Goal: Transaction & Acquisition: Download file/media

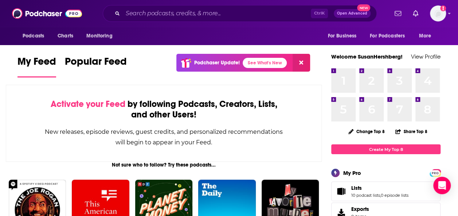
click at [248, 2] on div "Podcasts Charts Monitoring Ctrl K Open Advanced New For Business For Podcasters…" at bounding box center [229, 13] width 458 height 27
click at [226, 14] on input "Search podcasts, credits, & more..." at bounding box center [217, 14] width 188 height 12
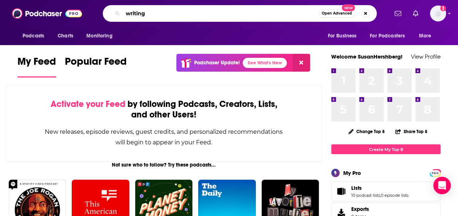
type input "writing"
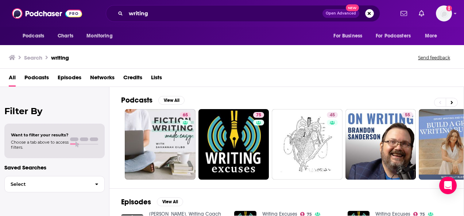
click at [36, 78] on span "Podcasts" at bounding box center [36, 79] width 24 height 15
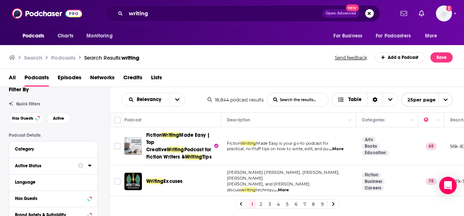
scroll to position [9, 0]
click at [57, 116] on button "Active" at bounding box center [59, 119] width 24 height 12
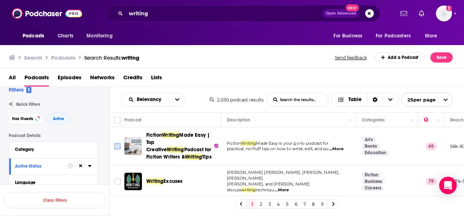
click at [117, 148] on input "Toggle select row" at bounding box center [117, 146] width 7 height 7
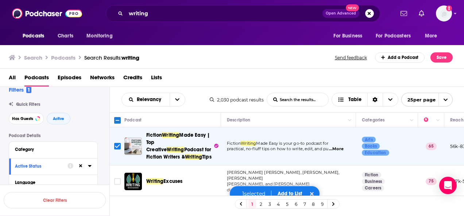
scroll to position [25, 0]
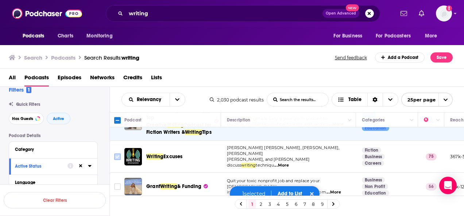
click at [118, 156] on input "Toggle select row" at bounding box center [117, 157] width 7 height 7
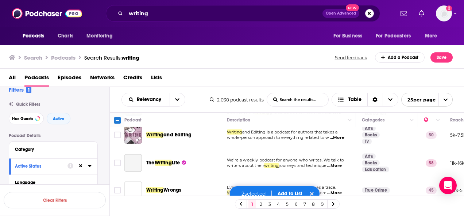
scroll to position [105, 0]
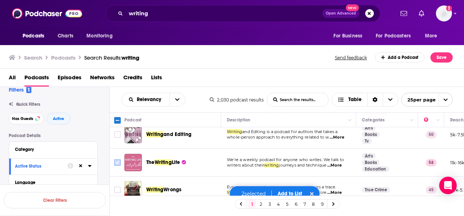
click at [119, 160] on input "Toggle select row" at bounding box center [117, 163] width 7 height 7
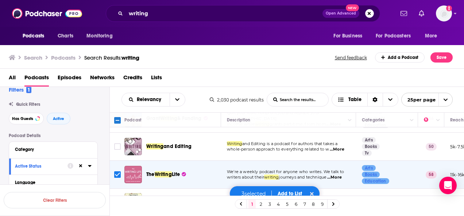
scroll to position [93, 0]
click at [120, 144] on input "Toggle select row" at bounding box center [117, 147] width 7 height 7
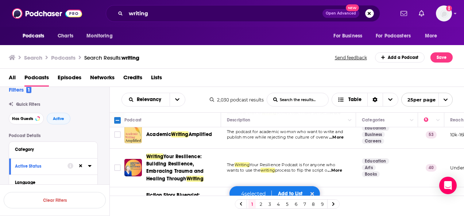
scroll to position [215, 0]
click at [439, 98] on span "open menu" at bounding box center [445, 99] width 14 height 13
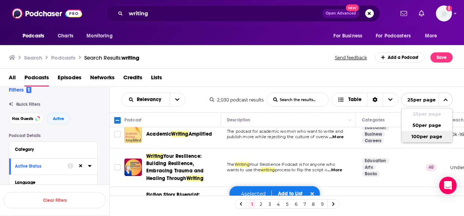
click at [418, 141] on button "100 per page" at bounding box center [426, 136] width 51 height 11
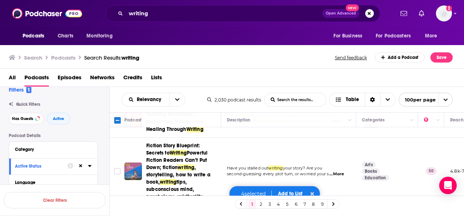
scroll to position [265, 0]
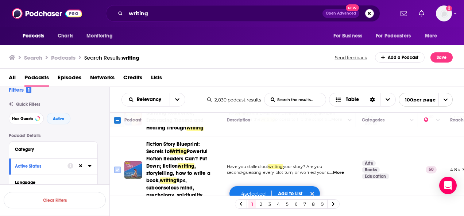
click at [116, 167] on input "Toggle select row" at bounding box center [117, 170] width 7 height 7
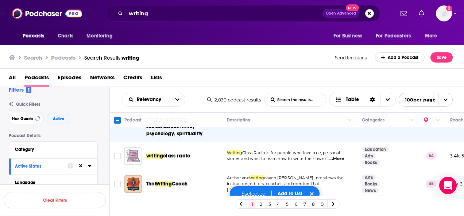
scroll to position [327, 0]
click at [118, 153] on input "Toggle select row" at bounding box center [117, 156] width 7 height 7
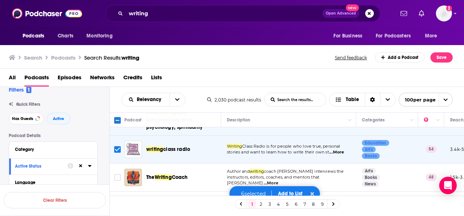
scroll to position [334, 0]
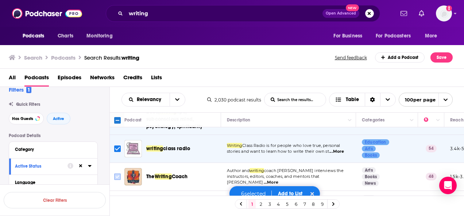
click at [118, 174] on input "Toggle select row" at bounding box center [117, 177] width 7 height 7
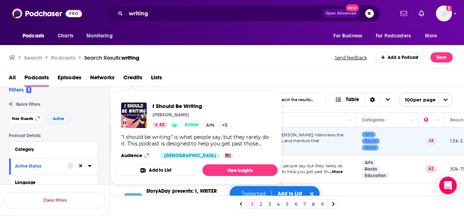
scroll to position [370, 0]
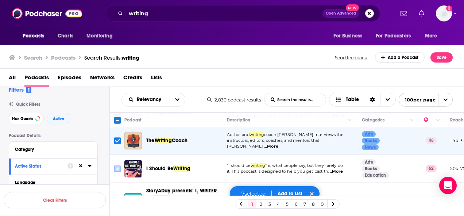
click at [119, 166] on input "Toggle select row" at bounding box center [117, 169] width 7 height 7
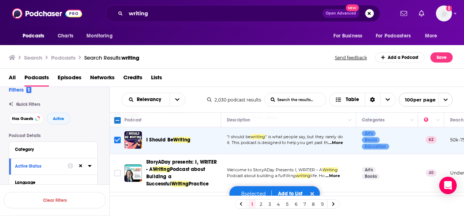
scroll to position [406, 0]
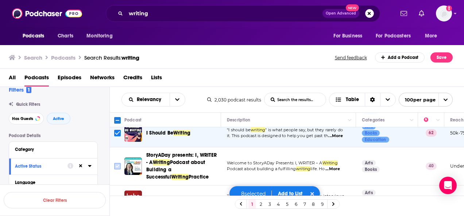
click at [115, 163] on input "Toggle select row" at bounding box center [117, 166] width 7 height 7
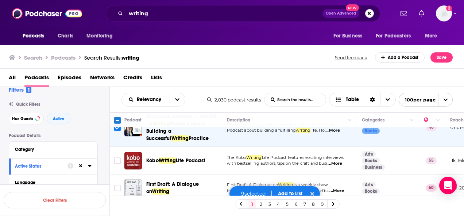
scroll to position [445, 0]
click at [117, 157] on input "Toggle select row" at bounding box center [117, 160] width 7 height 7
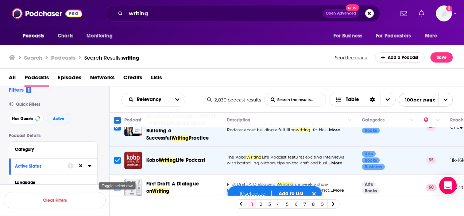
click at [115, 185] on input "Toggle select row" at bounding box center [117, 188] width 7 height 7
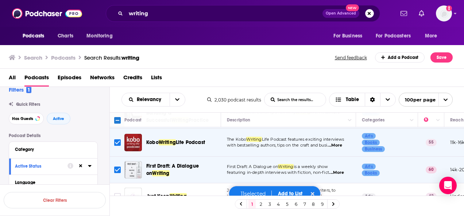
scroll to position [481, 0]
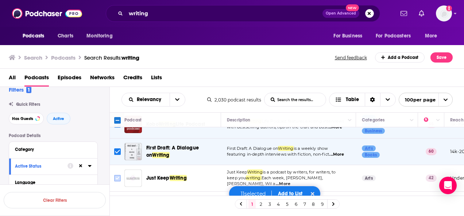
click at [118, 175] on input "Toggle select row" at bounding box center [117, 178] width 7 height 7
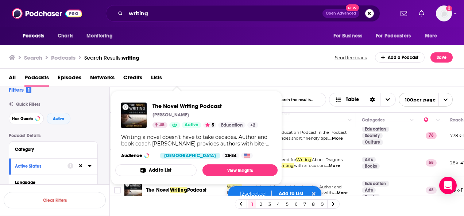
scroll to position [574, 0]
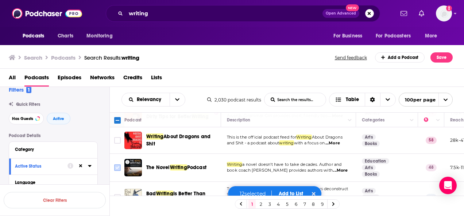
click at [116, 165] on input "Toggle select row" at bounding box center [117, 168] width 7 height 7
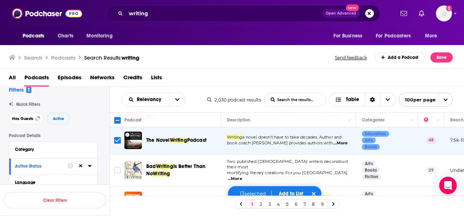
scroll to position [601, 0]
click at [116, 167] on input "Toggle select row" at bounding box center [117, 170] width 7 height 7
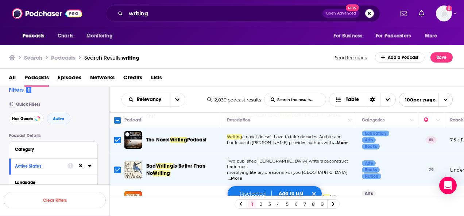
click at [116, 167] on input "Toggle select row" at bounding box center [117, 170] width 7 height 7
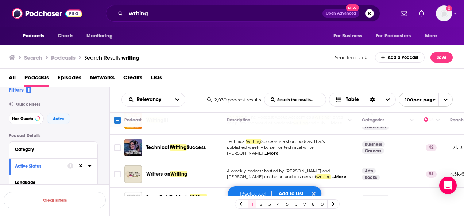
scroll to position [683, 0]
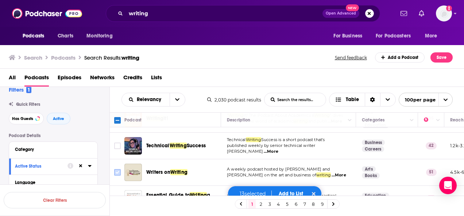
click at [116, 169] on input "Toggle select row" at bounding box center [117, 172] width 7 height 7
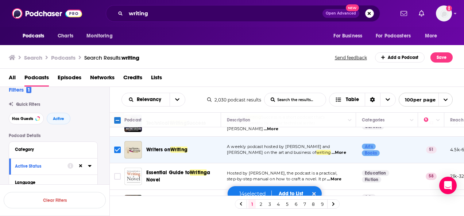
scroll to position [706, 0]
click at [118, 173] on input "Toggle select row" at bounding box center [117, 176] width 7 height 7
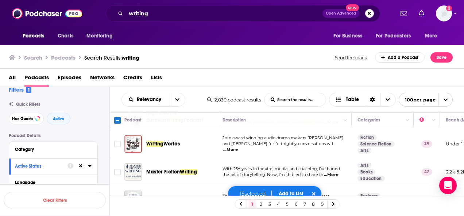
scroll to position [820, 4]
click at [115, 169] on input "Toggle select row" at bounding box center [117, 172] width 7 height 7
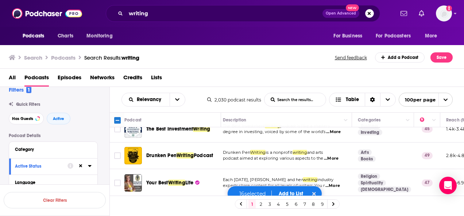
scroll to position [891, 4]
click at [115, 152] on input "Toggle select row" at bounding box center [117, 155] width 7 height 7
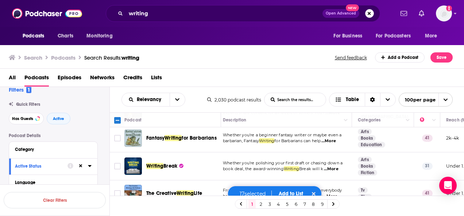
scroll to position [963, 4]
click at [116, 163] on input "Toggle select row" at bounding box center [117, 166] width 7 height 7
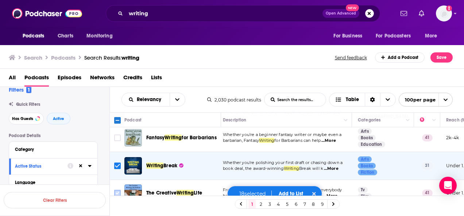
click at [118, 190] on input "Toggle select row" at bounding box center [117, 193] width 7 height 7
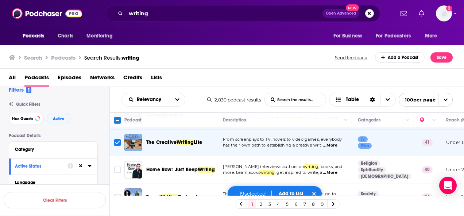
scroll to position [1014, 4]
click at [115, 167] on input "Toggle select row" at bounding box center [117, 170] width 7 height 7
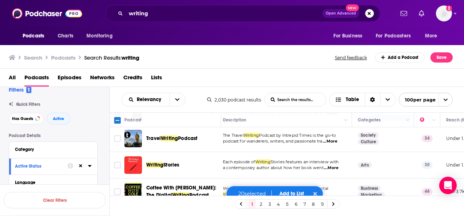
scroll to position [1073, 4]
click at [117, 162] on input "Toggle select row" at bounding box center [117, 165] width 7 height 7
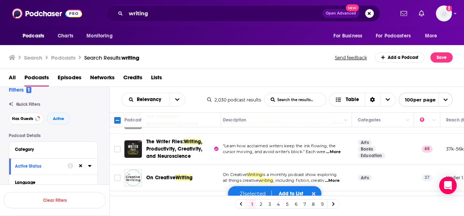
scroll to position [1199, 4]
click at [118, 175] on input "Toggle select row" at bounding box center [117, 178] width 7 height 7
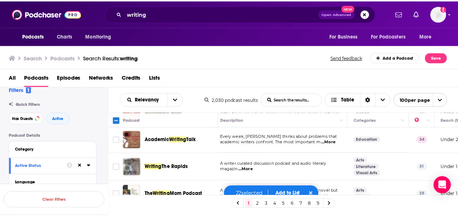
scroll to position [1737, 4]
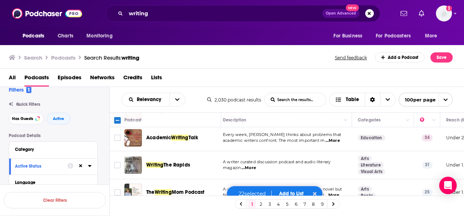
click at [294, 195] on button "Add to List" at bounding box center [291, 194] width 36 height 6
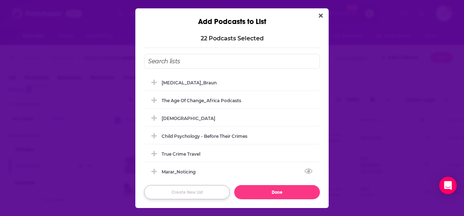
click at [183, 194] on button "Create New List" at bounding box center [187, 192] width 86 height 14
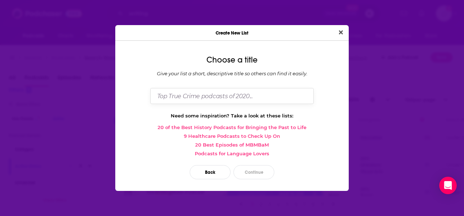
click at [208, 96] on input "Dialog" at bounding box center [231, 96] width 163 height 16
type input "Writing Podcasts"
click at [236, 167] on button "Continue" at bounding box center [253, 172] width 41 height 14
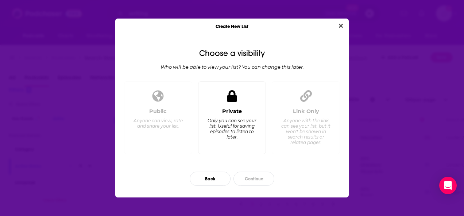
click at [236, 128] on div "Only you can see your list. Useful for saving episodes to listen to later." at bounding box center [232, 129] width 50 height 22
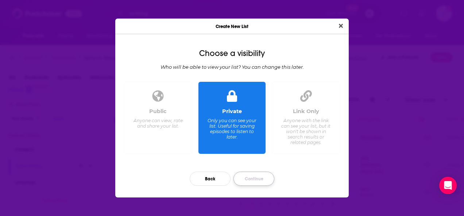
click at [261, 180] on button "Continue" at bounding box center [253, 179] width 41 height 14
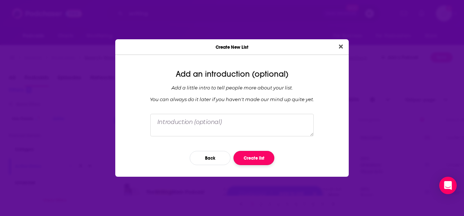
click at [251, 156] on button "Create list" at bounding box center [253, 158] width 41 height 14
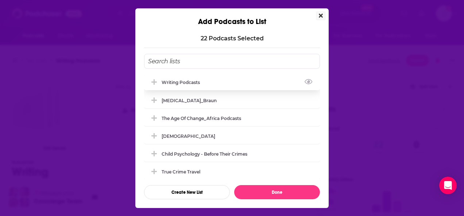
click at [153, 82] on icon "Add Podcast To List" at bounding box center [153, 81] width 5 height 5
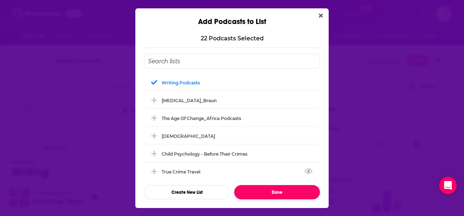
click at [287, 196] on button "Done" at bounding box center [277, 192] width 86 height 14
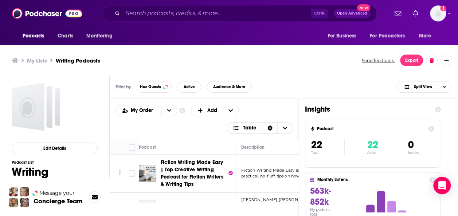
scroll to position [2, 0]
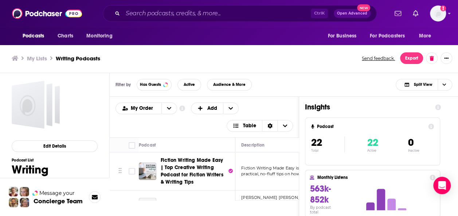
click at [251, 61] on ul "My Lists Writing Podcasts" at bounding box center [183, 58] width 342 height 7
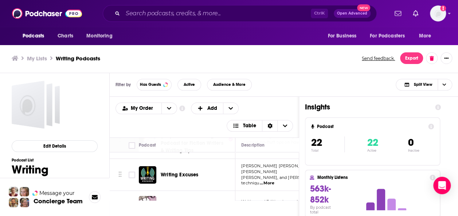
scroll to position [0, 0]
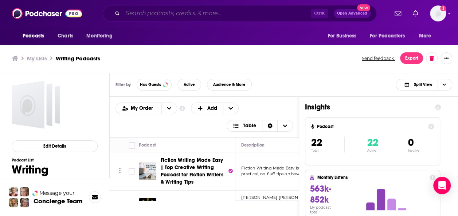
click at [142, 15] on input "Search podcasts, credits, & more..." at bounding box center [217, 14] width 188 height 12
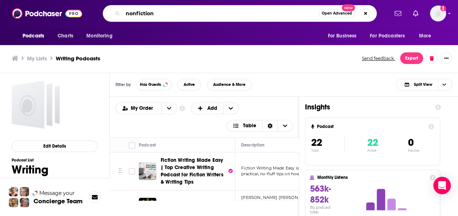
type input "nonfiction"
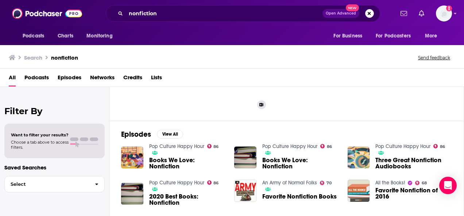
scroll to position [72, 0]
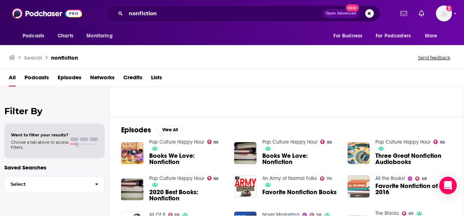
click at [27, 79] on span "Podcasts" at bounding box center [36, 79] width 24 height 15
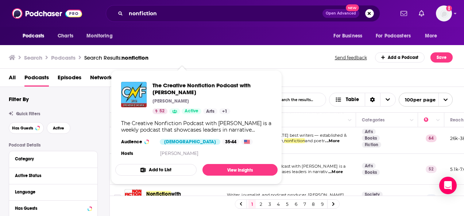
scroll to position [60, 0]
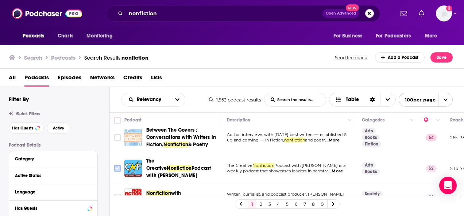
click at [116, 168] on input "Toggle select row" at bounding box center [117, 168] width 7 height 7
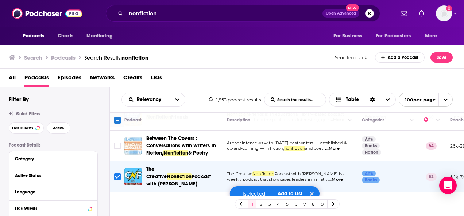
scroll to position [51, 0]
click at [114, 144] on input "Toggle select row" at bounding box center [117, 146] width 7 height 7
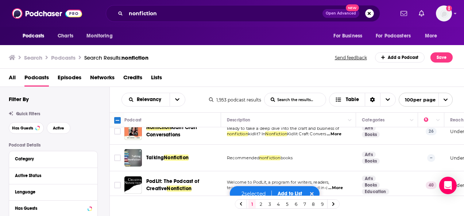
scroll to position [167, 0]
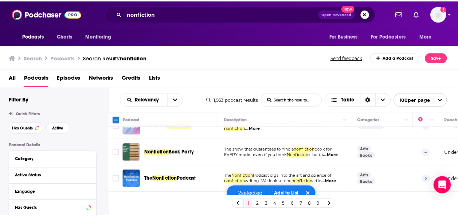
scroll to position [239, 0]
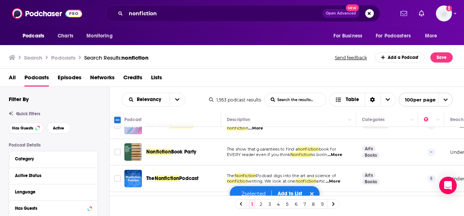
click at [286, 190] on div "2 selected Add to List" at bounding box center [274, 194] width 90 height 16
click at [283, 194] on button "Add to List" at bounding box center [289, 194] width 36 height 6
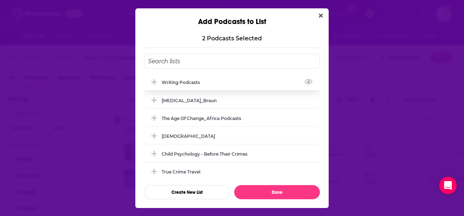
click at [159, 84] on button "Add Podcast To List" at bounding box center [154, 83] width 13 height 8
click at [154, 83] on icon "Add Podcast To List" at bounding box center [153, 82] width 5 height 7
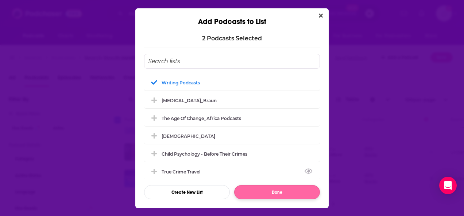
click at [280, 192] on button "Done" at bounding box center [277, 192] width 86 height 14
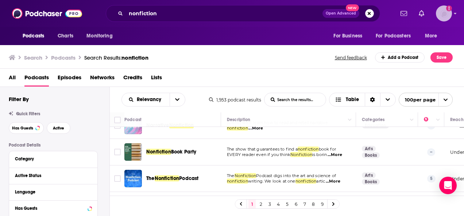
click at [444, 12] on img "Logged in as SusanHershberg" at bounding box center [443, 13] width 16 height 16
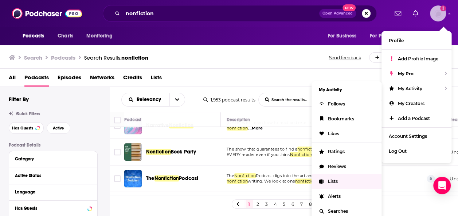
click at [328, 181] on span "Lists" at bounding box center [333, 181] width 10 height 5
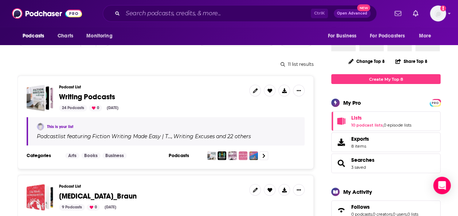
scroll to position [76, 0]
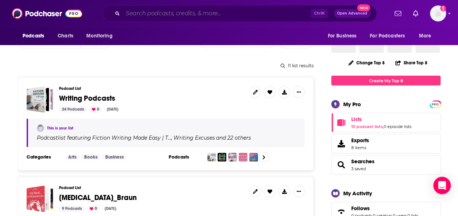
click at [177, 17] on input "Search podcasts, credits, & more..." at bounding box center [217, 14] width 188 height 12
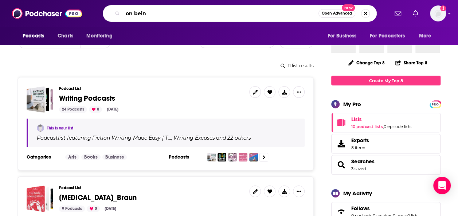
type input "on being"
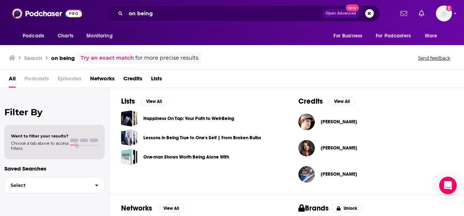
click at [43, 77] on span "Podcasts" at bounding box center [36, 80] width 24 height 15
click at [157, 12] on input "on being" at bounding box center [224, 14] width 196 height 12
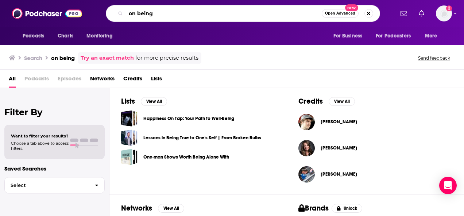
drag, startPoint x: 157, startPoint y: 12, endPoint x: 97, endPoint y: 5, distance: 60.2
click at [97, 5] on div "Podcasts Charts Monitoring on being Open Advanced New For Business For Podcaste…" at bounding box center [232, 13] width 464 height 27
click at [171, 15] on input "krista tippet" at bounding box center [224, 14] width 196 height 12
type input "krista tippett"
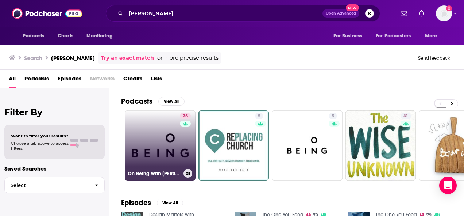
click at [163, 147] on link "75 On Being with Krista Tippett" at bounding box center [160, 145] width 71 height 71
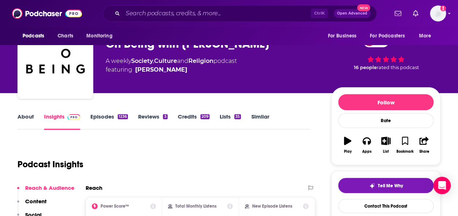
scroll to position [26, 0]
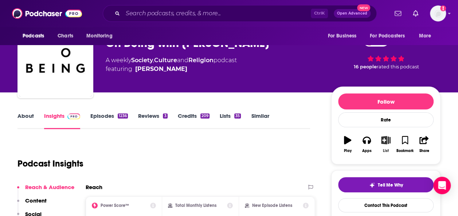
click at [382, 140] on icon "button" at bounding box center [385, 140] width 9 height 8
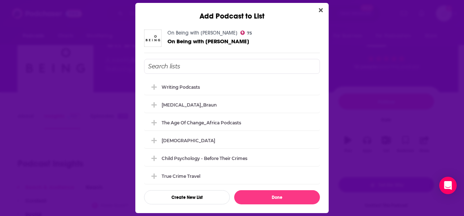
scroll to position [0, 0]
click at [155, 86] on icon "Add Podcast To List" at bounding box center [153, 88] width 5 height 7
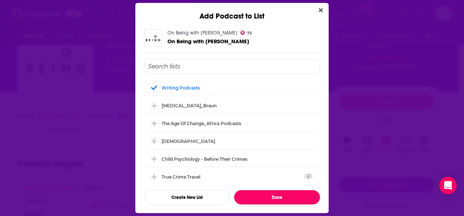
click at [293, 200] on button "Done" at bounding box center [277, 198] width 86 height 14
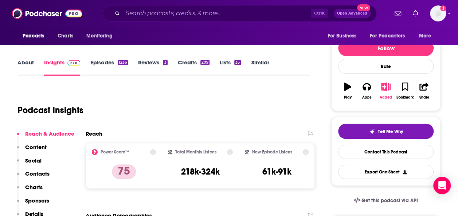
scroll to position [72, 0]
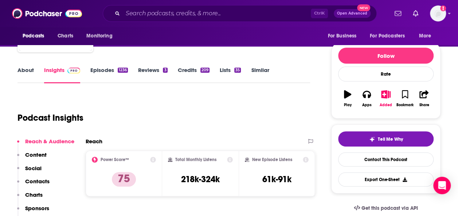
click at [28, 71] on link "About" at bounding box center [25, 75] width 16 height 17
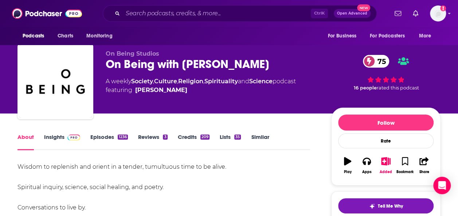
scroll to position [3, 0]
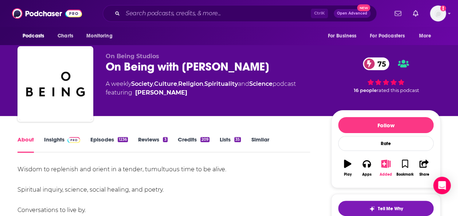
click at [383, 162] on icon "button" at bounding box center [386, 164] width 9 height 8
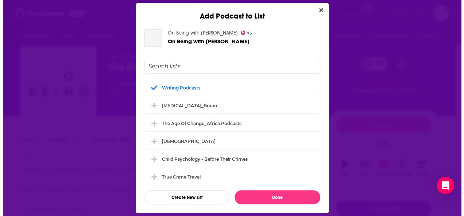
scroll to position [0, 0]
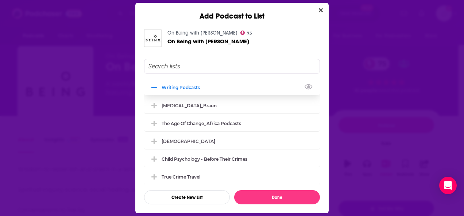
click at [174, 89] on div "Writing Podcasts" at bounding box center [182, 87] width 43 height 5
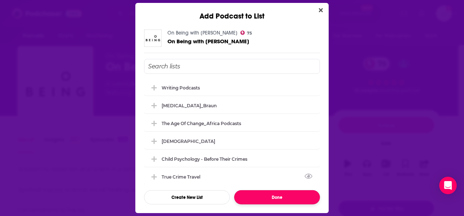
click at [254, 203] on button "Done" at bounding box center [277, 198] width 86 height 14
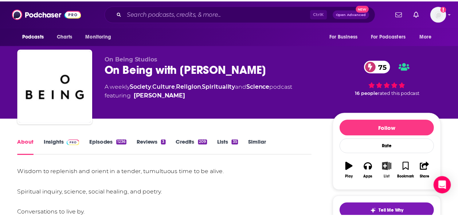
scroll to position [3, 0]
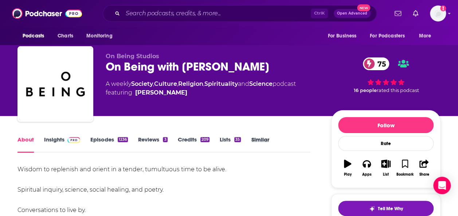
click at [271, 138] on div "Similar" at bounding box center [265, 144] width 28 height 17
click at [263, 139] on link "Similar" at bounding box center [260, 144] width 18 height 17
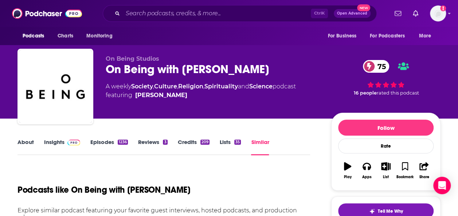
click at [28, 143] on link "About" at bounding box center [25, 147] width 16 height 17
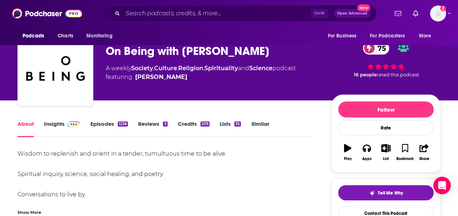
scroll to position [80, 0]
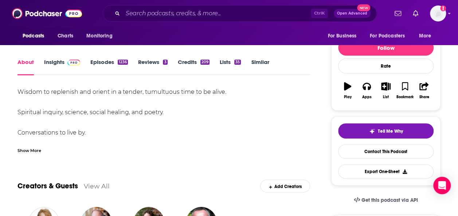
click at [34, 148] on div "Show More" at bounding box center [29, 150] width 24 height 7
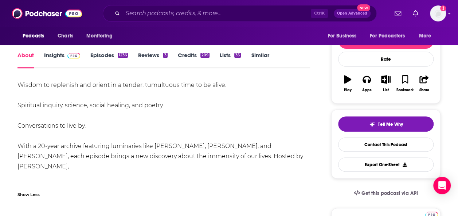
scroll to position [87, 0]
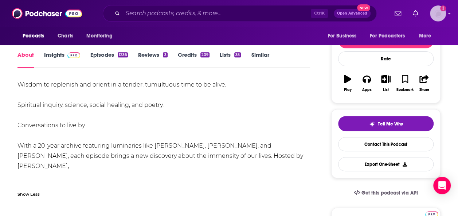
click at [440, 13] on img "Logged in as SusanHershberg" at bounding box center [438, 13] width 16 height 16
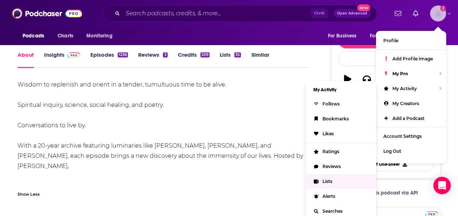
click at [320, 185] on link "Lists" at bounding box center [341, 181] width 70 height 15
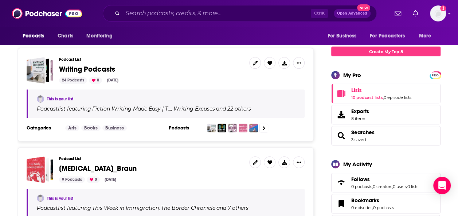
scroll to position [105, 0]
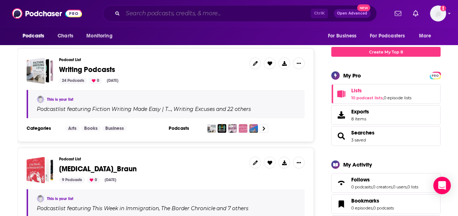
click at [159, 12] on input "Search podcasts, credits, & more..." at bounding box center [217, 14] width 188 height 12
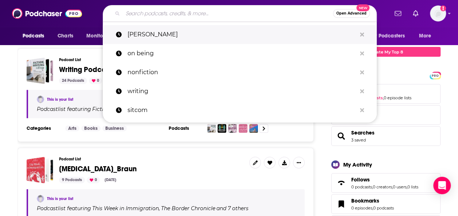
click at [151, 35] on p "krista tippett" at bounding box center [242, 34] width 229 height 19
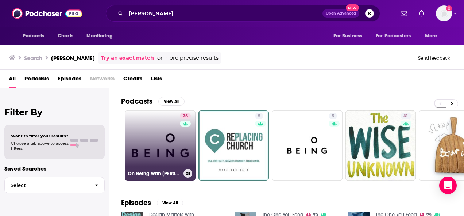
click at [161, 141] on link "75 On Being with Krista Tippett" at bounding box center [160, 145] width 71 height 71
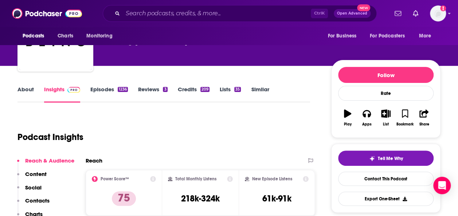
scroll to position [52, 0]
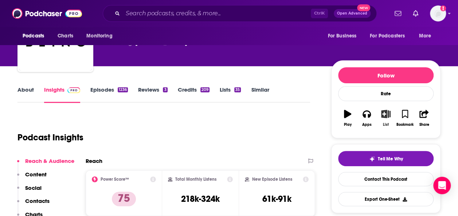
click at [386, 120] on button "List" at bounding box center [385, 118] width 19 height 26
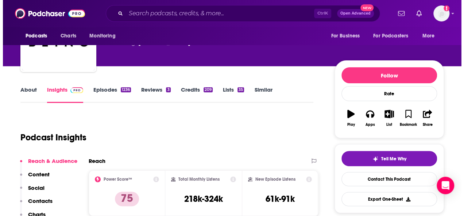
scroll to position [0, 0]
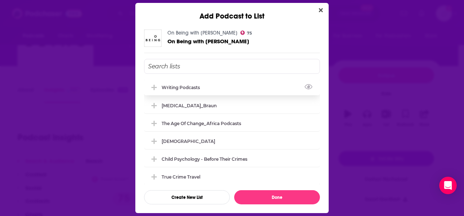
click at [187, 92] on div "Writing Podcasts" at bounding box center [232, 87] width 176 height 16
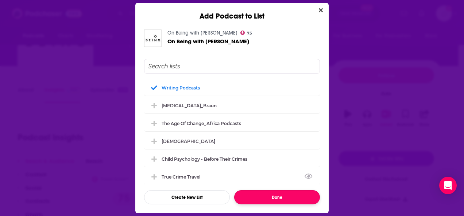
click at [261, 198] on button "Done" at bounding box center [277, 198] width 86 height 14
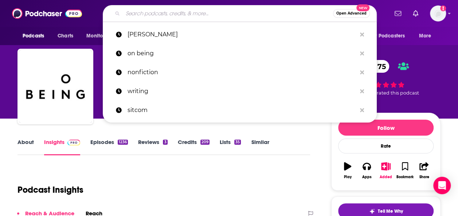
click at [159, 13] on input "Search podcasts, credits, & more..." at bounding box center [228, 14] width 210 height 12
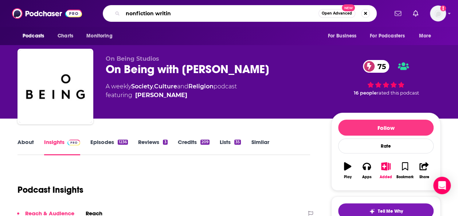
type input "nonfiction writing"
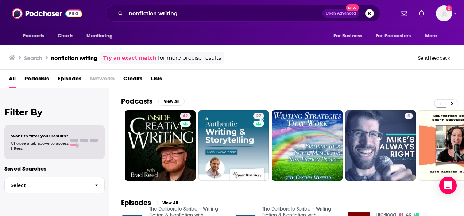
click at [39, 77] on span "Podcasts" at bounding box center [36, 80] width 24 height 15
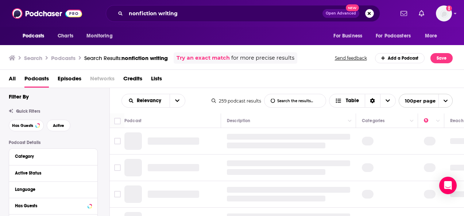
scroll to position [7, 0]
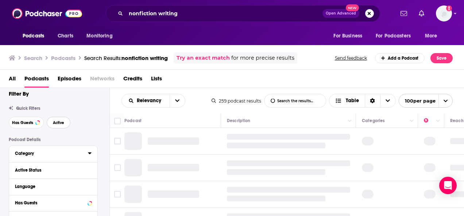
click at [56, 123] on span "Active" at bounding box center [58, 123] width 11 height 4
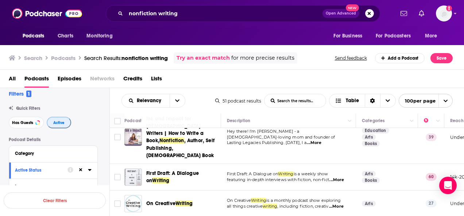
scroll to position [44, 0]
click at [118, 174] on input "Toggle select row" at bounding box center [117, 177] width 7 height 7
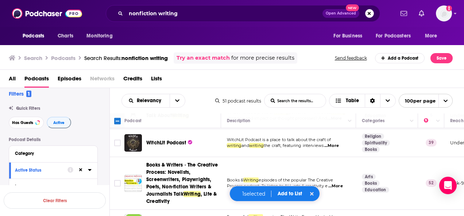
scroll to position [214, 0]
click at [118, 180] on input "Toggle select row" at bounding box center [117, 183] width 7 height 7
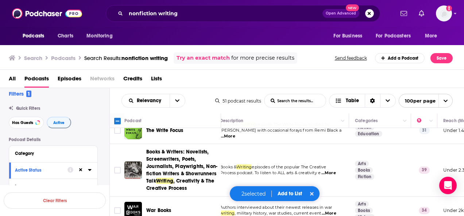
scroll to position [306, 0]
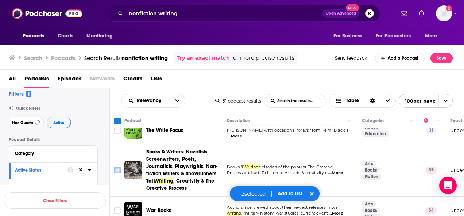
click at [115, 167] on input "Toggle select row" at bounding box center [117, 170] width 7 height 7
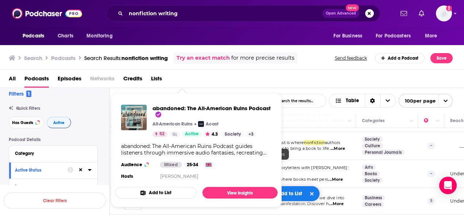
scroll to position [818, 0]
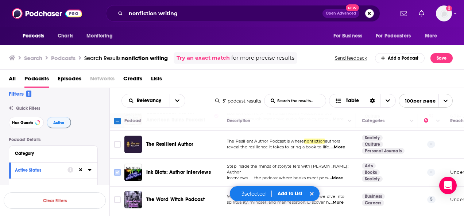
click at [119, 169] on input "Toggle select row" at bounding box center [117, 172] width 7 height 7
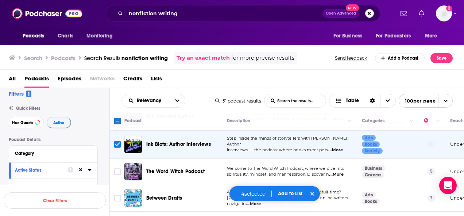
scroll to position [846, 0]
click at [118, 195] on input "Toggle select row" at bounding box center [117, 198] width 7 height 7
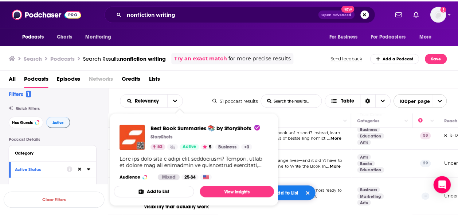
scroll to position [1265, 0]
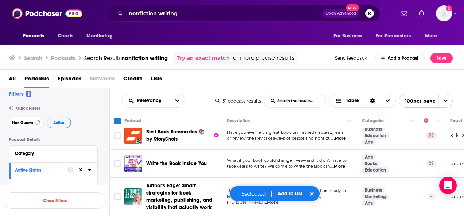
click at [288, 195] on button "Add to List" at bounding box center [289, 194] width 36 height 6
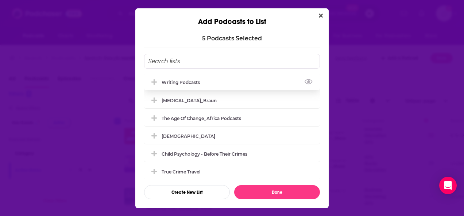
click at [193, 81] on div "Writing Podcasts" at bounding box center [182, 82] width 43 height 5
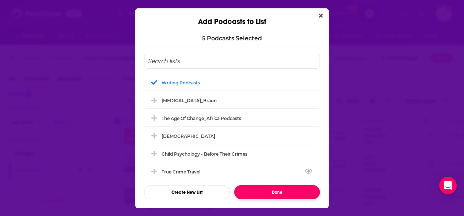
click at [269, 193] on button "Done" at bounding box center [277, 192] width 86 height 14
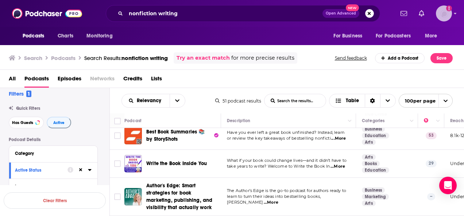
click at [445, 16] on img "Logged in as SusanHershberg" at bounding box center [443, 13] width 16 height 16
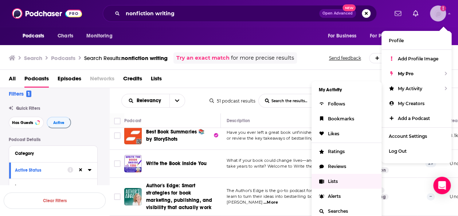
click at [332, 179] on span "Lists" at bounding box center [333, 181] width 10 height 5
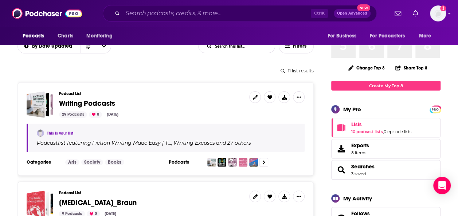
scroll to position [82, 0]
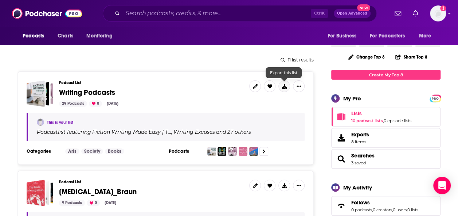
click at [286, 88] on icon at bounding box center [284, 86] width 5 height 5
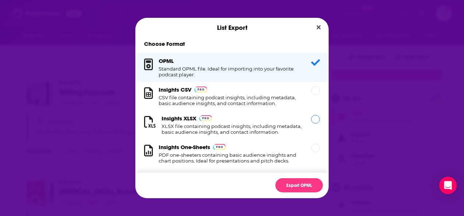
click at [275, 132] on h1 "XLSX file containing podcast insights, including metadata, basic audience insig…" at bounding box center [231, 130] width 141 height 12
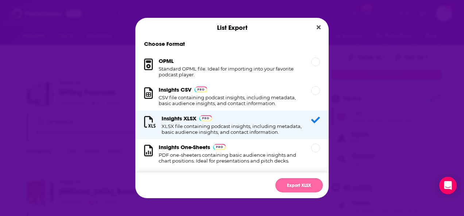
click at [292, 184] on button "Export XLSX" at bounding box center [298, 186] width 47 height 14
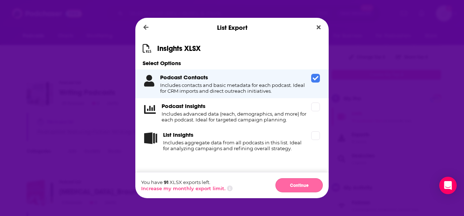
click at [294, 187] on button "Continue" at bounding box center [298, 186] width 47 height 14
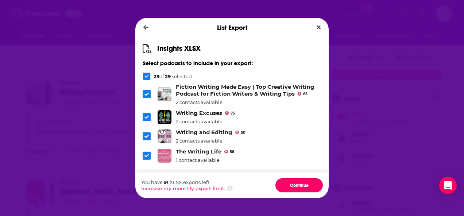
click at [294, 187] on button "Continue" at bounding box center [298, 186] width 47 height 14
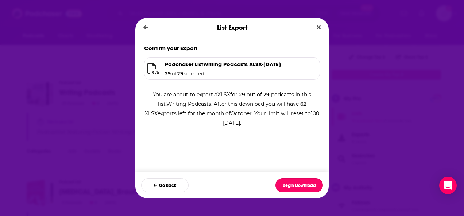
click at [294, 187] on button "Begin Download" at bounding box center [298, 186] width 47 height 14
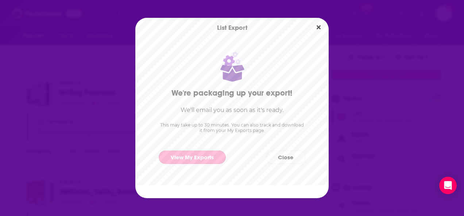
click at [207, 156] on link "View My Exports" at bounding box center [192, 157] width 67 height 13
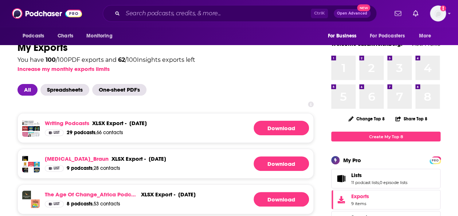
scroll to position [24, 0]
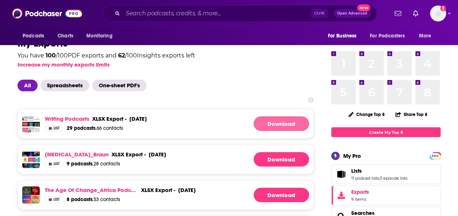
click at [289, 124] on link "Download" at bounding box center [281, 124] width 55 height 15
